Goal: Task Accomplishment & Management: Manage account settings

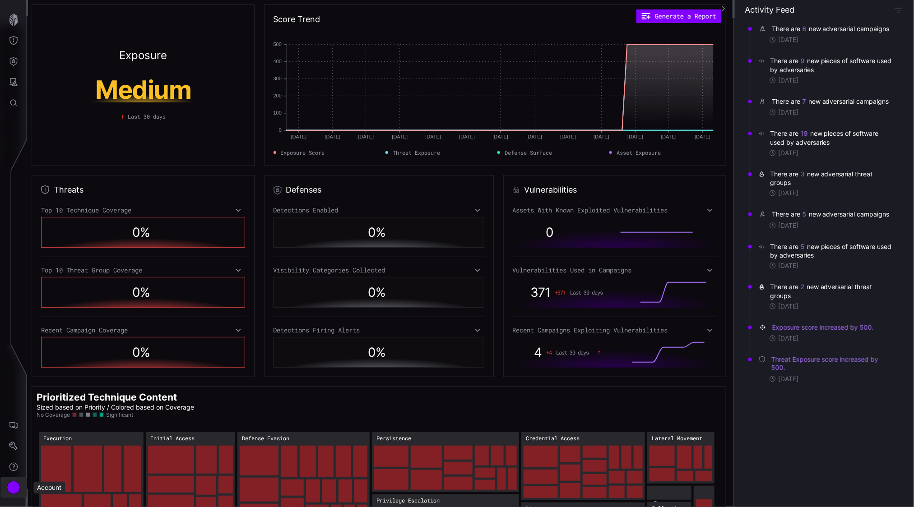
click at [10, 487] on div "Account" at bounding box center [14, 488] width 14 height 14
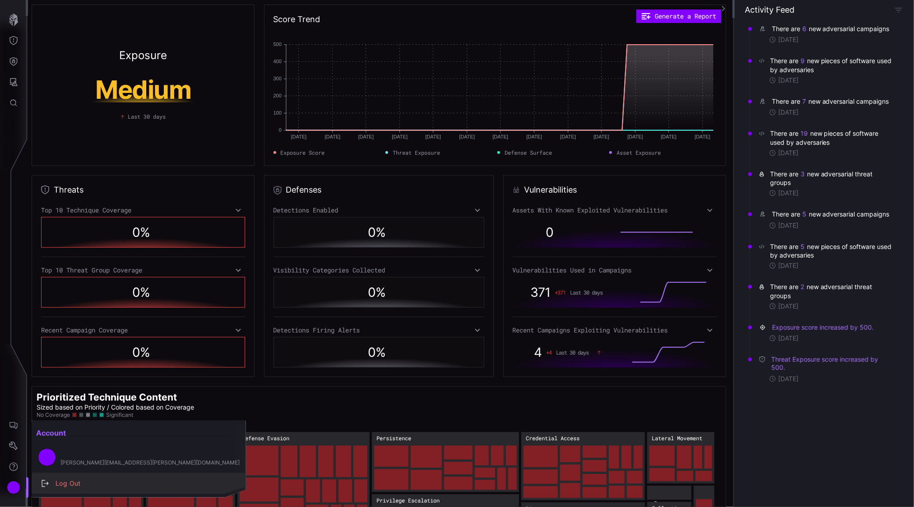
click at [65, 481] on div "Log Out" at bounding box center [143, 483] width 185 height 11
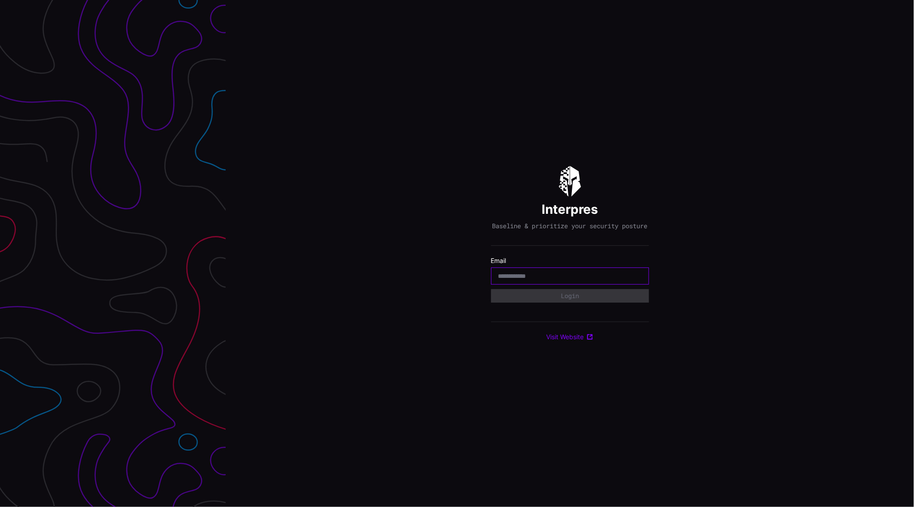
click at [552, 280] on input "email" at bounding box center [570, 276] width 144 height 8
type input "**********"
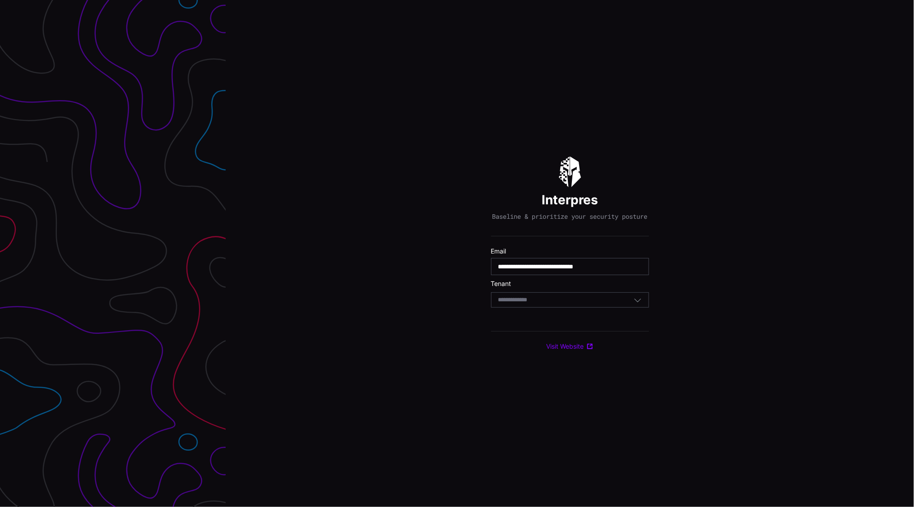
click at [560, 304] on div "Select Tenant" at bounding box center [565, 300] width 135 height 8
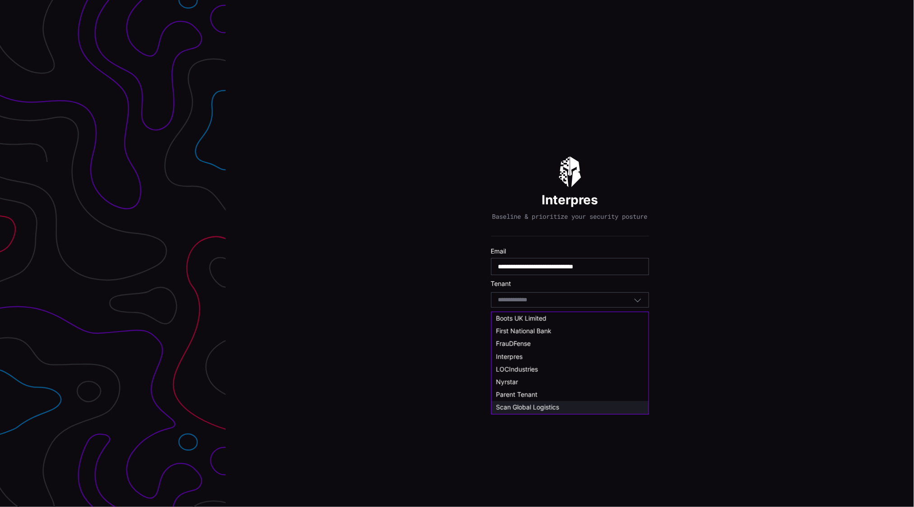
click at [547, 403] on span "Scan Global Logistics" at bounding box center [527, 407] width 63 height 8
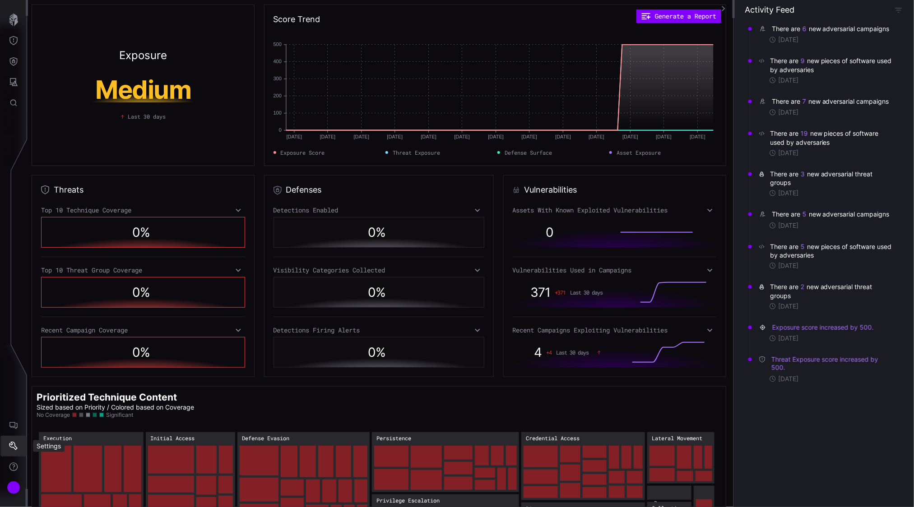
click at [11, 442] on icon "Settings" at bounding box center [13, 446] width 9 height 9
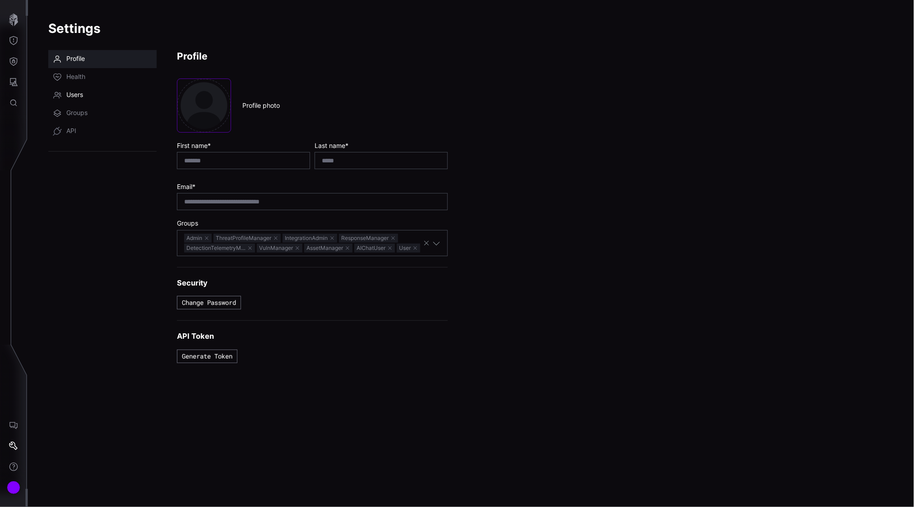
click at [73, 95] on span "Users" at bounding box center [74, 95] width 17 height 9
